Goal: Find specific page/section: Find specific page/section

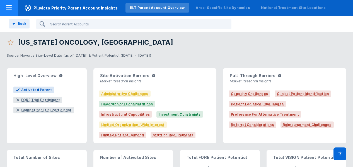
scroll to position [0, 204]
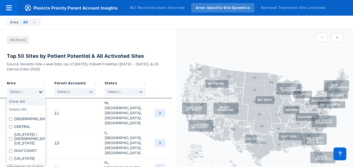
click at [40, 90] on icon at bounding box center [41, 92] width 6 height 6
click at [261, 7] on div "National Treatment Site Locations" at bounding box center [293, 7] width 65 height 5
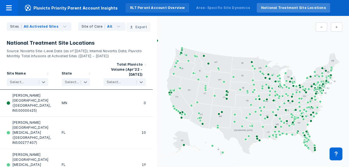
click at [149, 8] on div "RLT Parent Account Overview" at bounding box center [157, 7] width 55 height 5
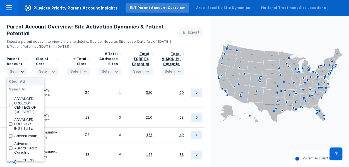
click at [23, 69] on icon at bounding box center [23, 72] width 6 height 6
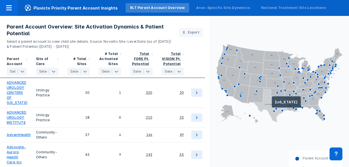
click at [272, 104] on icon at bounding box center [270, 105] width 34 height 33
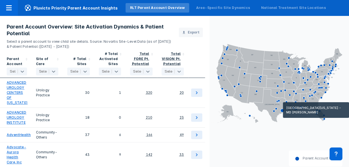
click at [282, 110] on icon at bounding box center [281, 110] width 3 height 3
